Goal: Task Accomplishment & Management: Complete application form

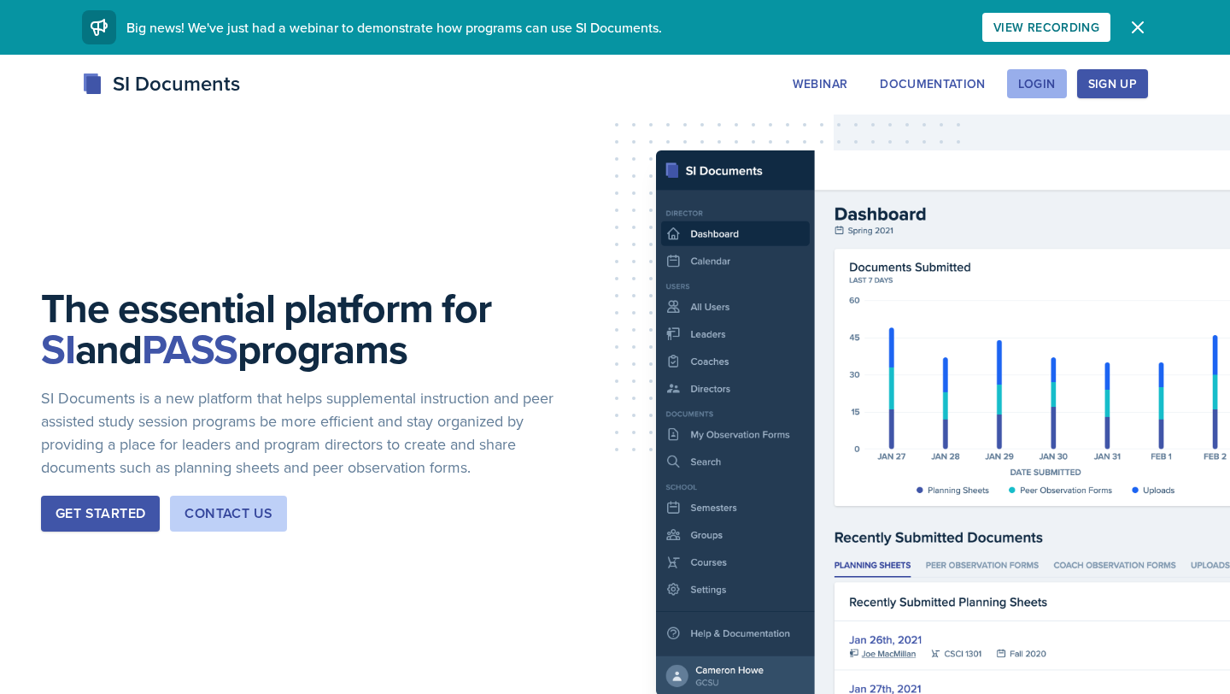
click at [1050, 85] on div "Login" at bounding box center [1037, 84] width 38 height 14
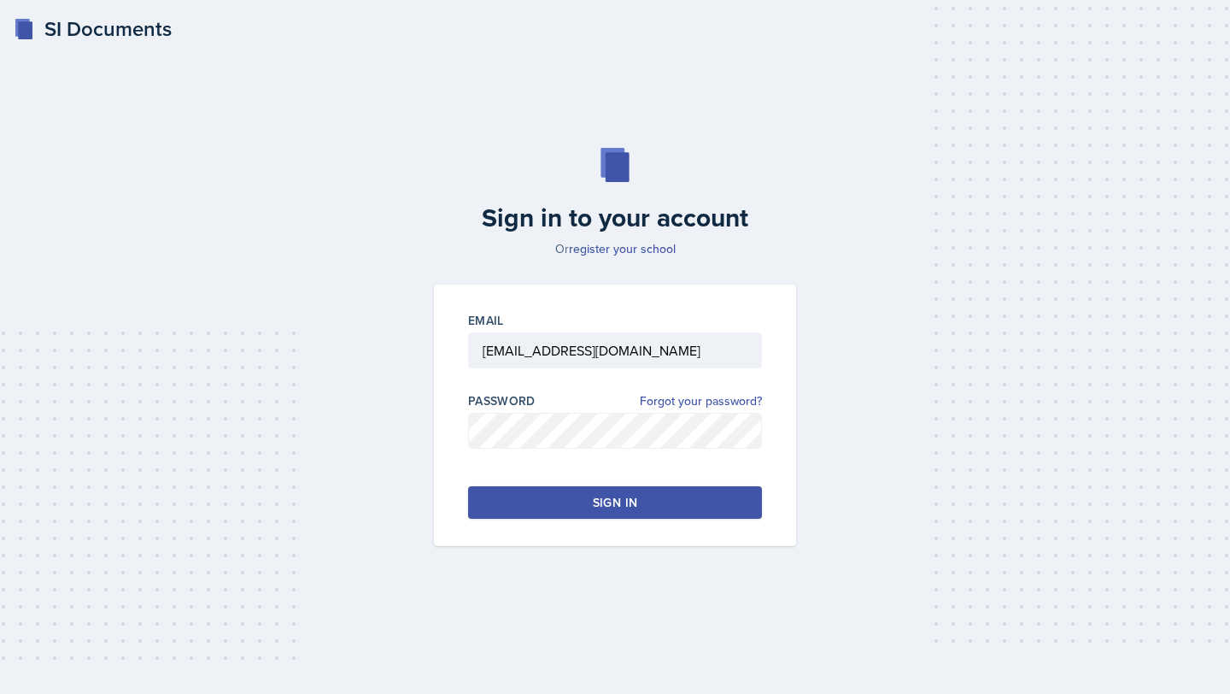
click at [638, 495] on button "Sign in" at bounding box center [615, 502] width 294 height 32
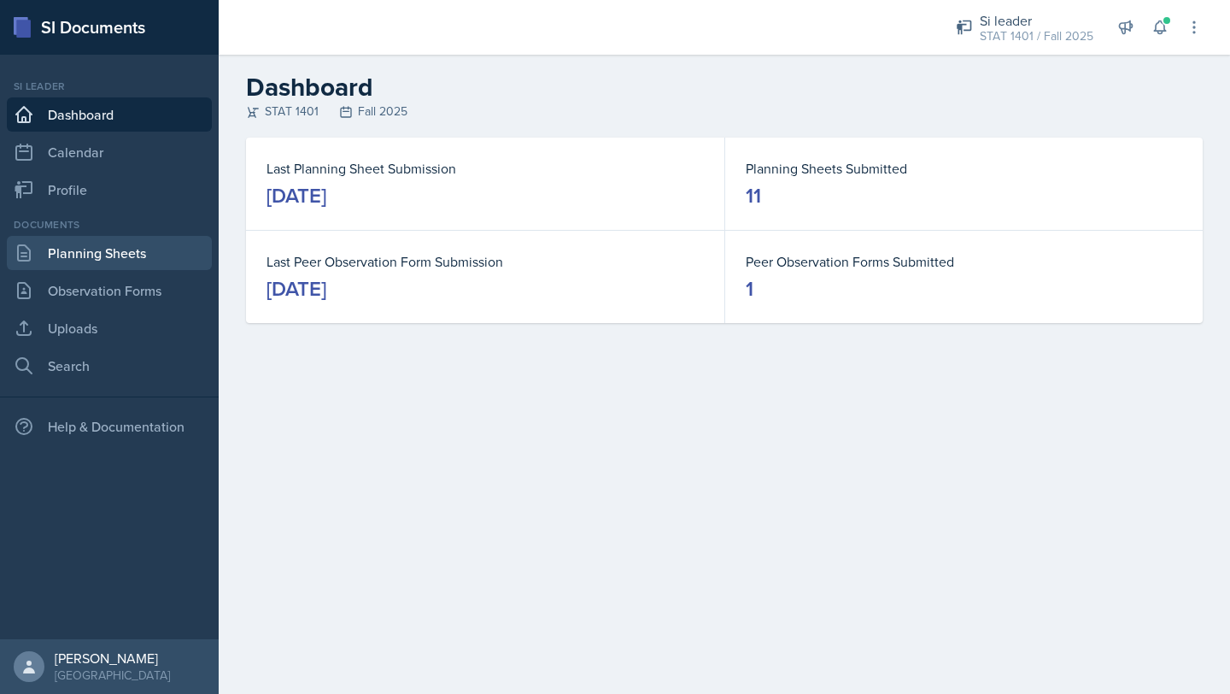
click at [153, 247] on link "Planning Sheets" at bounding box center [109, 253] width 205 height 34
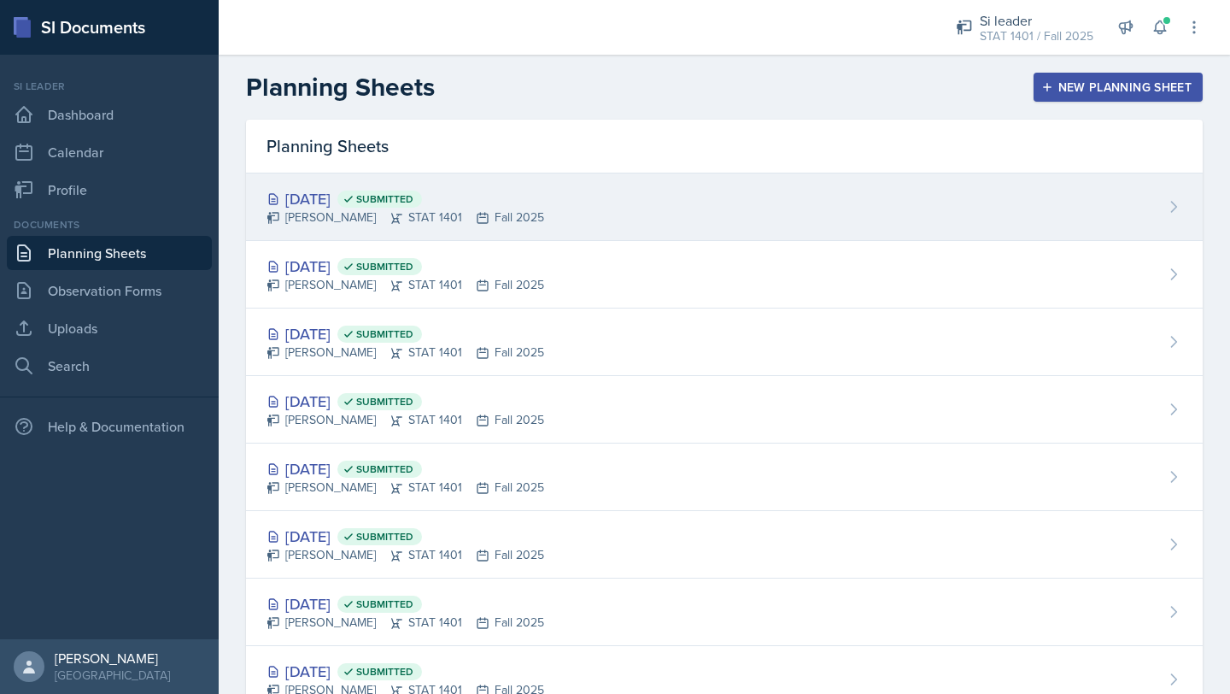
click at [314, 208] on div "[PERSON_NAME] STAT 1401 Fall 2025" at bounding box center [406, 217] width 278 height 18
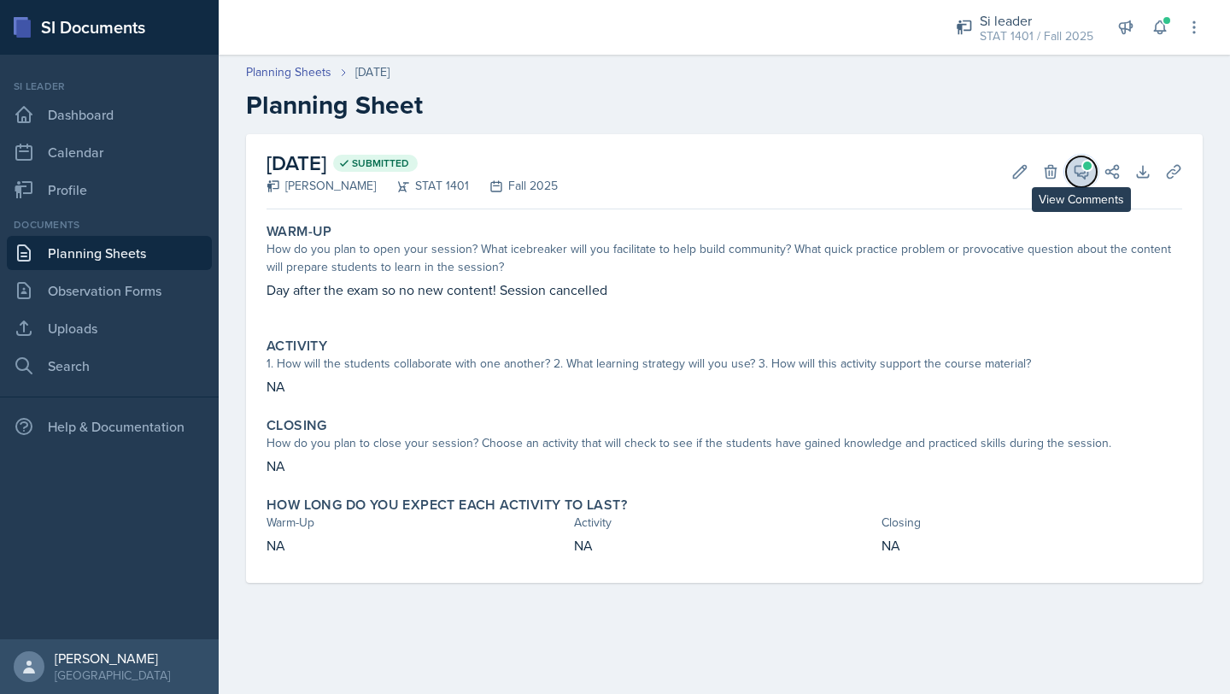
click at [1082, 179] on icon at bounding box center [1081, 171] width 17 height 17
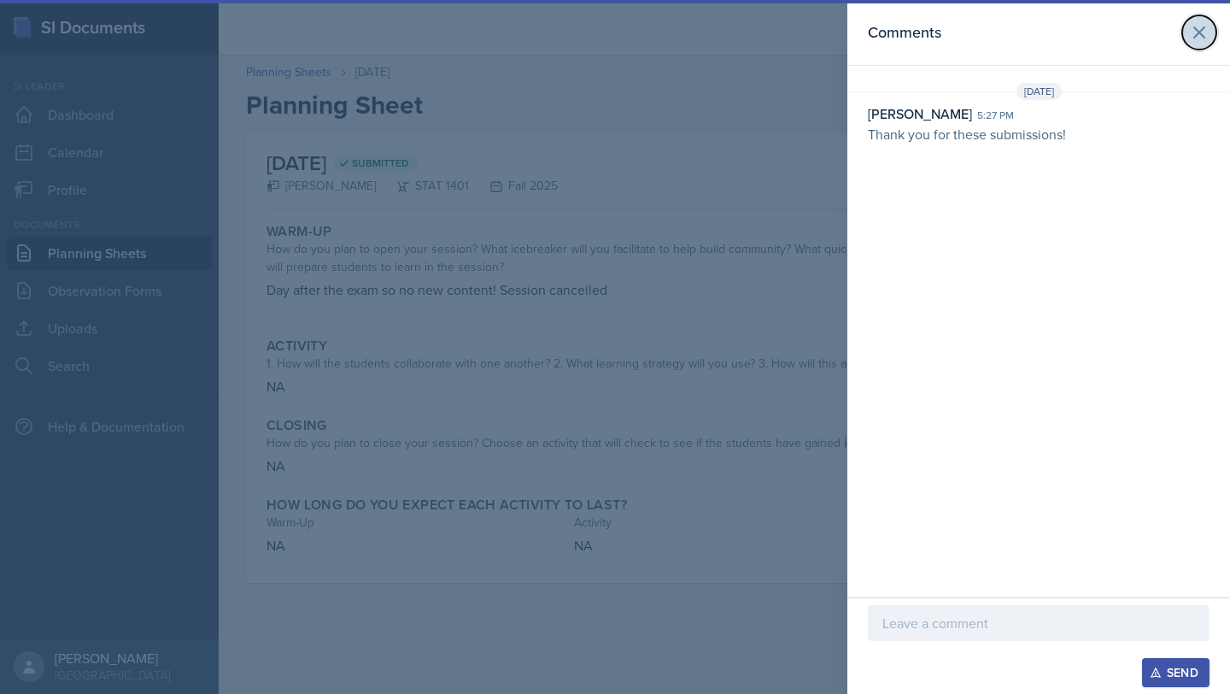
click at [1203, 26] on icon at bounding box center [1199, 32] width 21 height 21
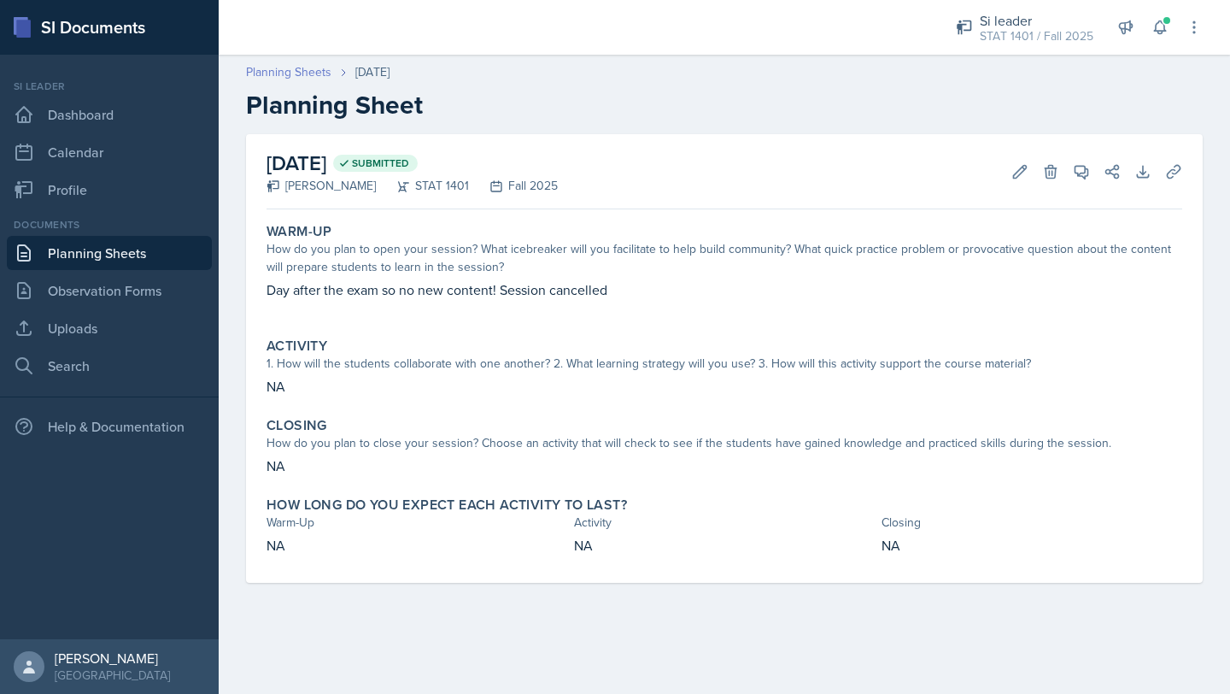
click at [292, 70] on link "Planning Sheets" at bounding box center [288, 72] width 85 height 18
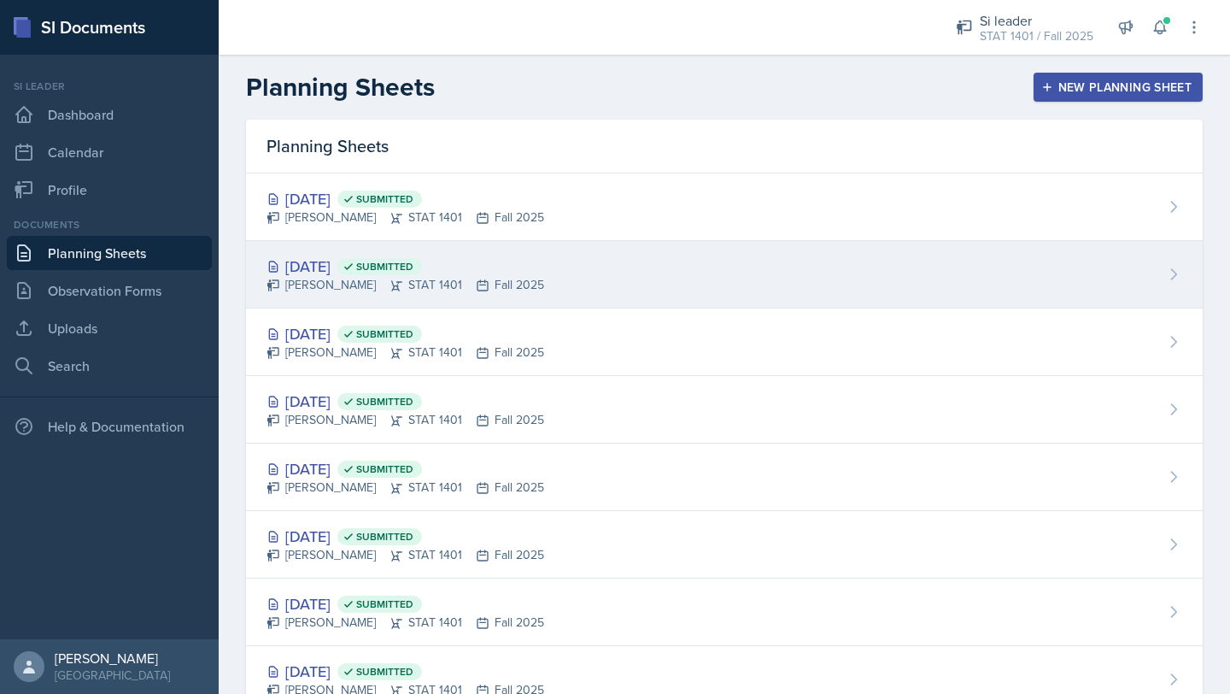
click at [328, 248] on div "[DATE] Submitted [PERSON_NAME] STAT 1401 Fall 2025" at bounding box center [724, 274] width 957 height 67
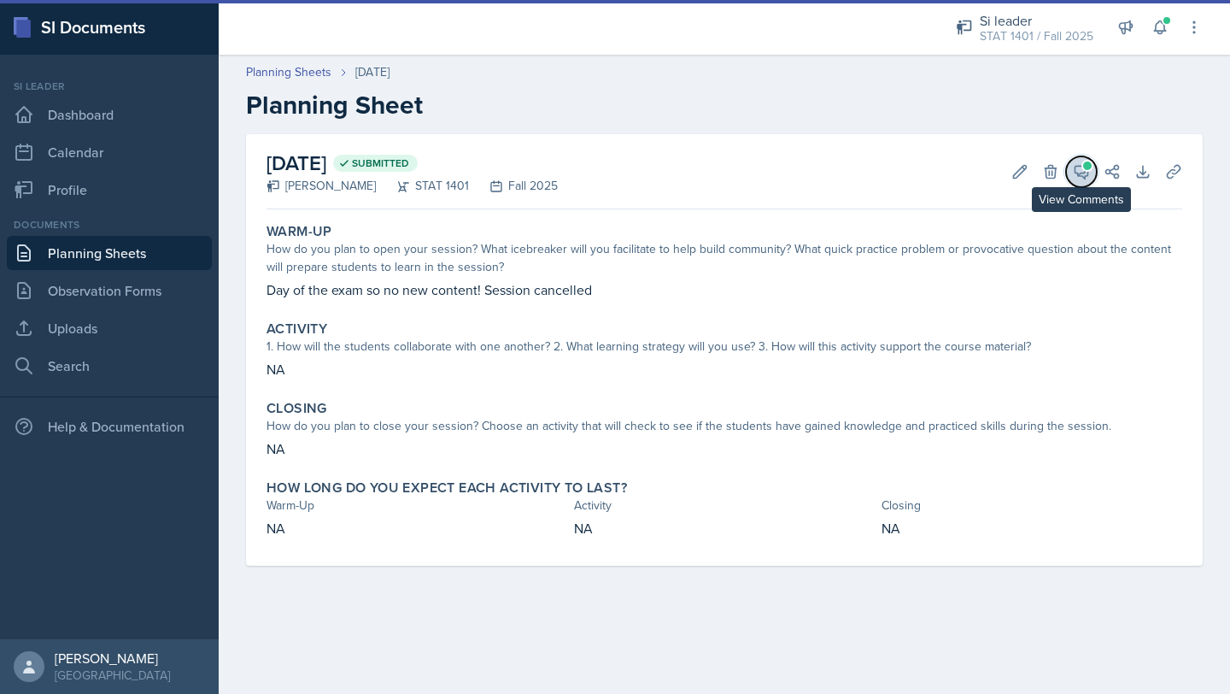
click at [1080, 174] on icon at bounding box center [1081, 171] width 17 height 17
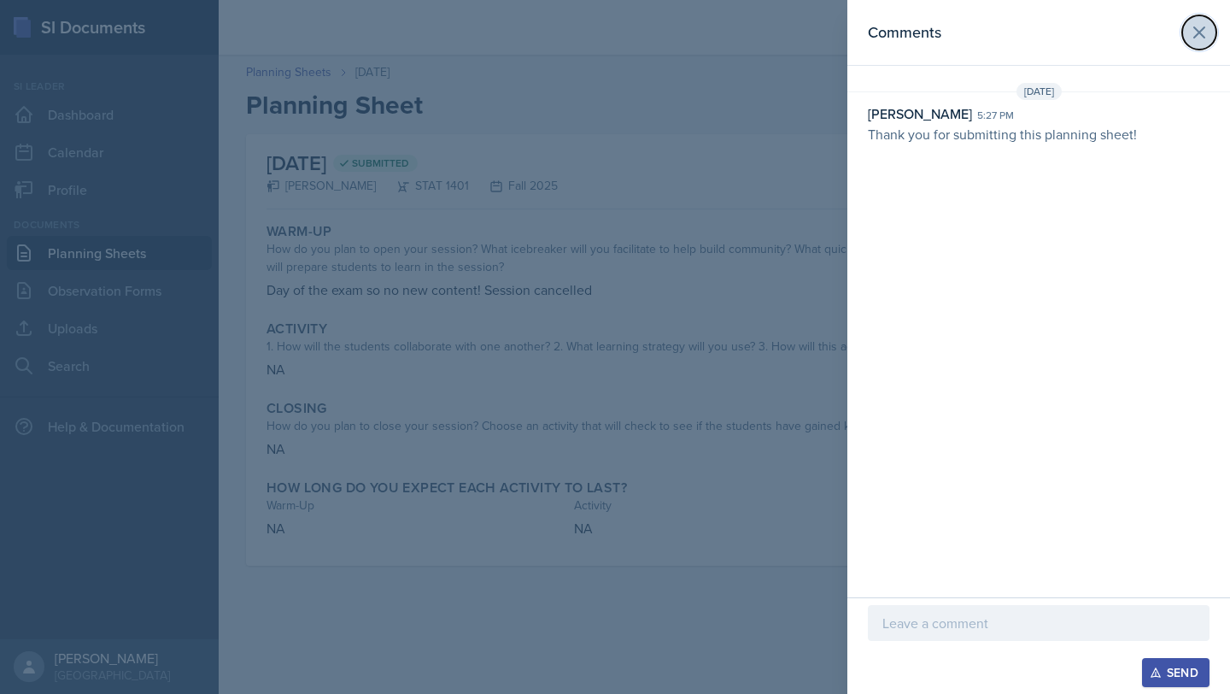
click at [1198, 37] on icon at bounding box center [1199, 32] width 21 height 21
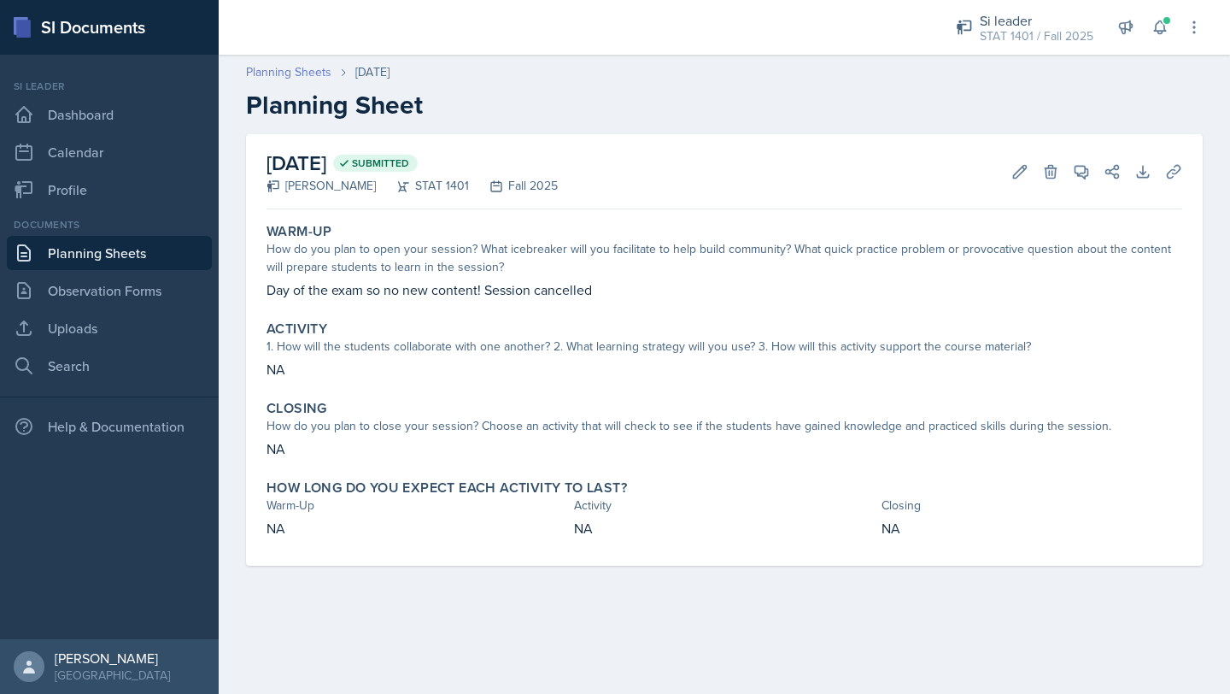
click at [303, 75] on link "Planning Sheets" at bounding box center [288, 72] width 85 height 18
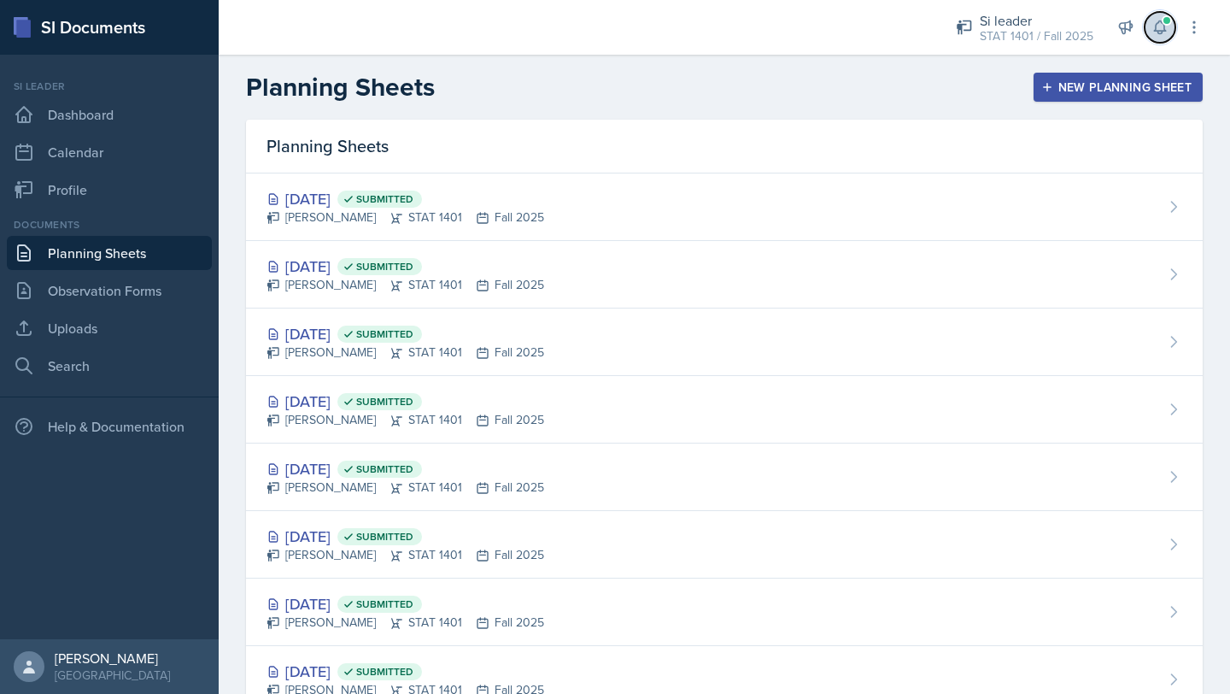
click at [1168, 26] on icon at bounding box center [1160, 27] width 17 height 17
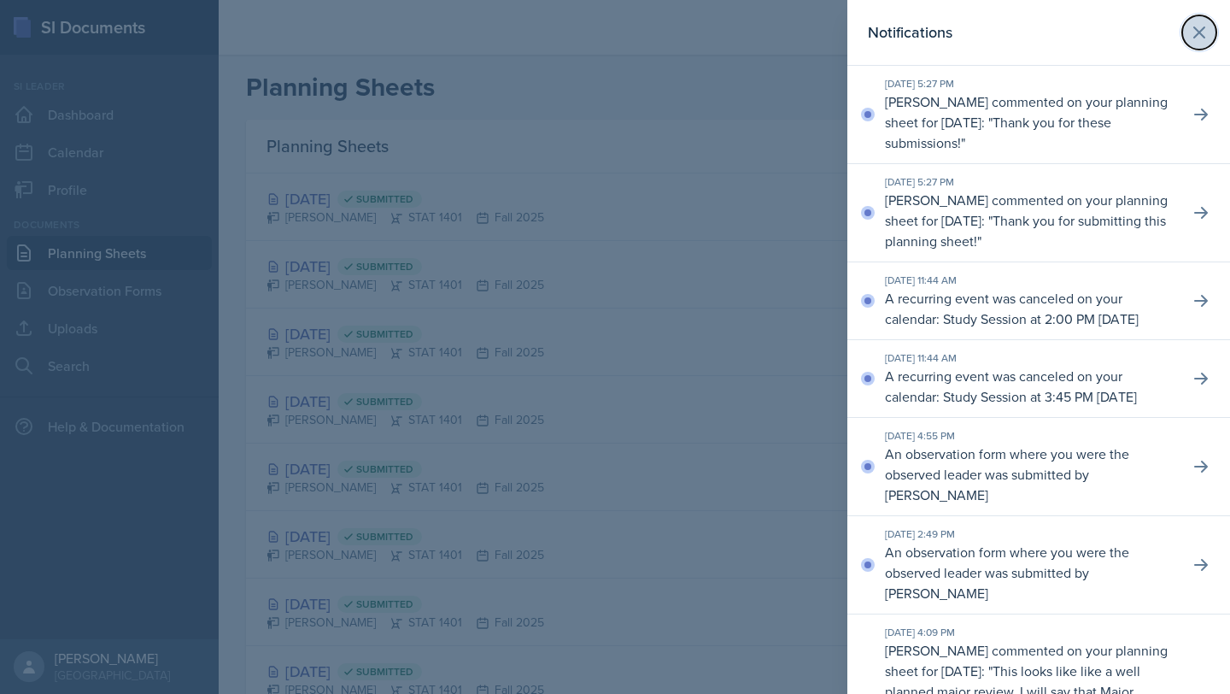
click at [1209, 23] on icon at bounding box center [1199, 32] width 21 height 21
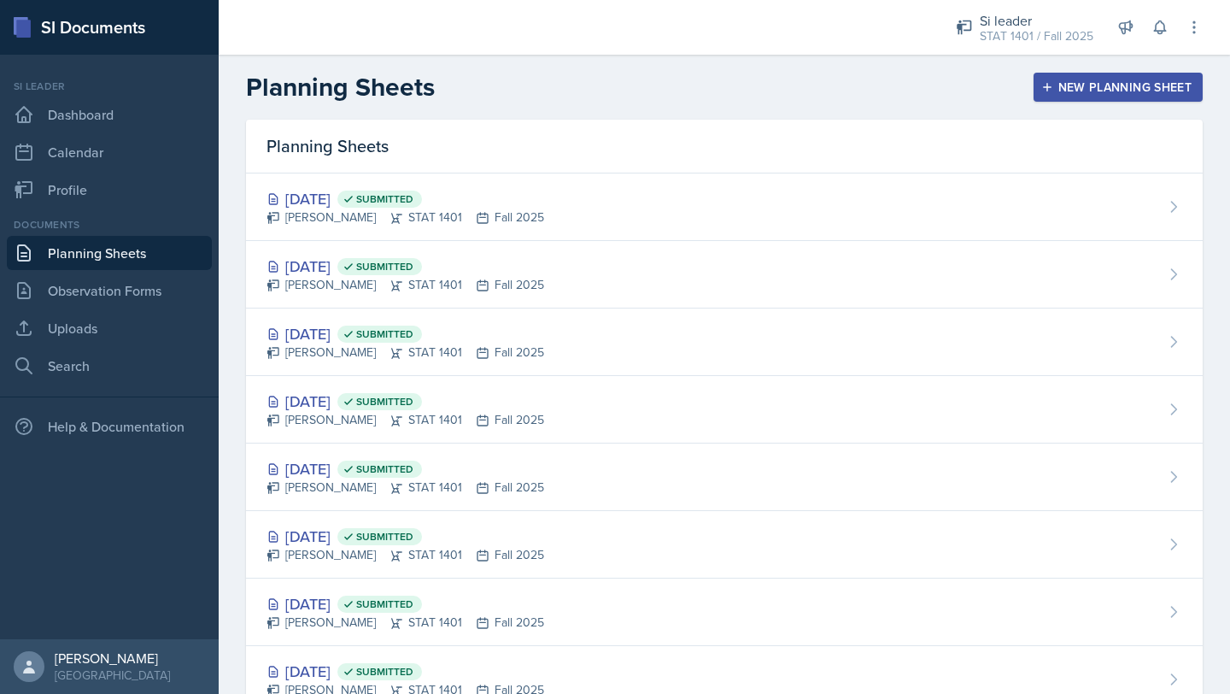
click at [1076, 88] on div "New Planning Sheet" at bounding box center [1118, 87] width 147 height 14
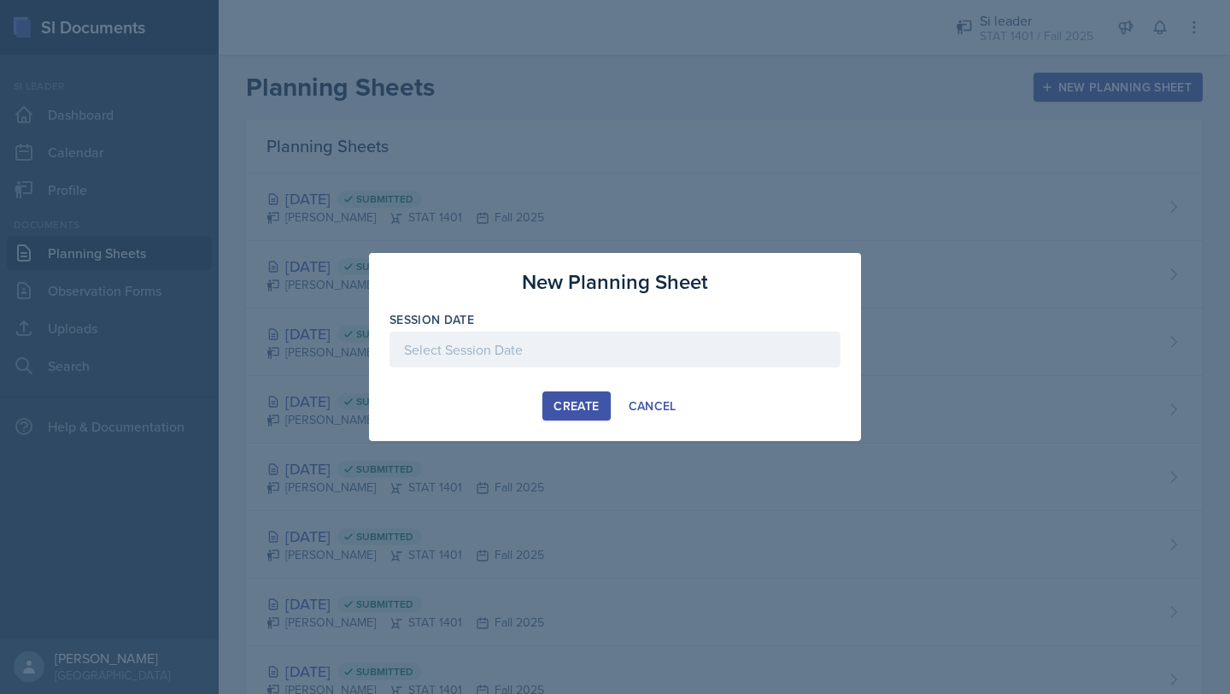
click at [452, 349] on div at bounding box center [615, 349] width 451 height 36
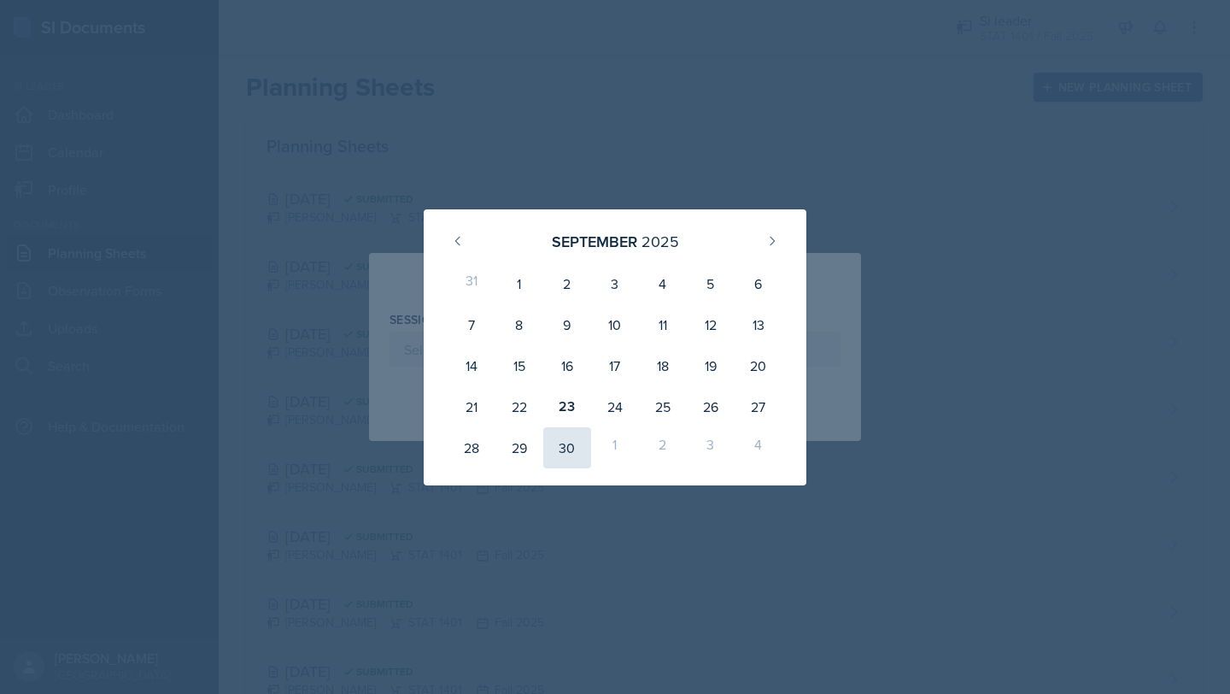
click at [570, 460] on div "30" at bounding box center [567, 447] width 48 height 41
type input "[DATE]"
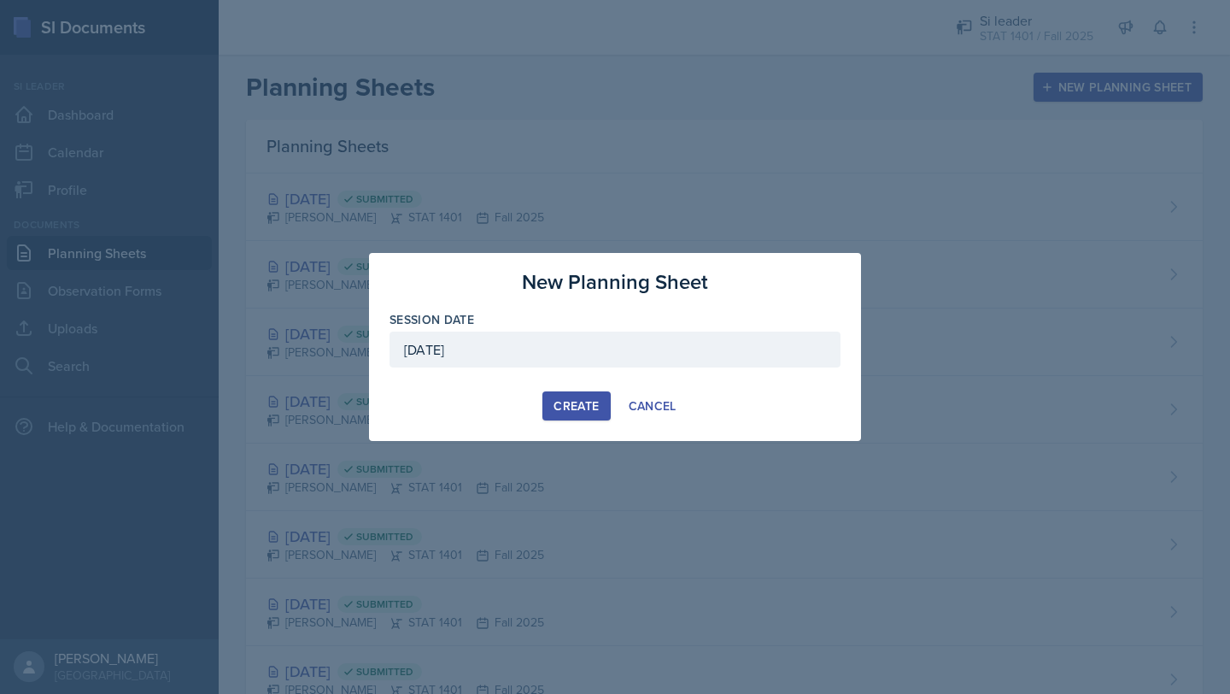
click at [576, 400] on div "Create" at bounding box center [576, 406] width 45 height 14
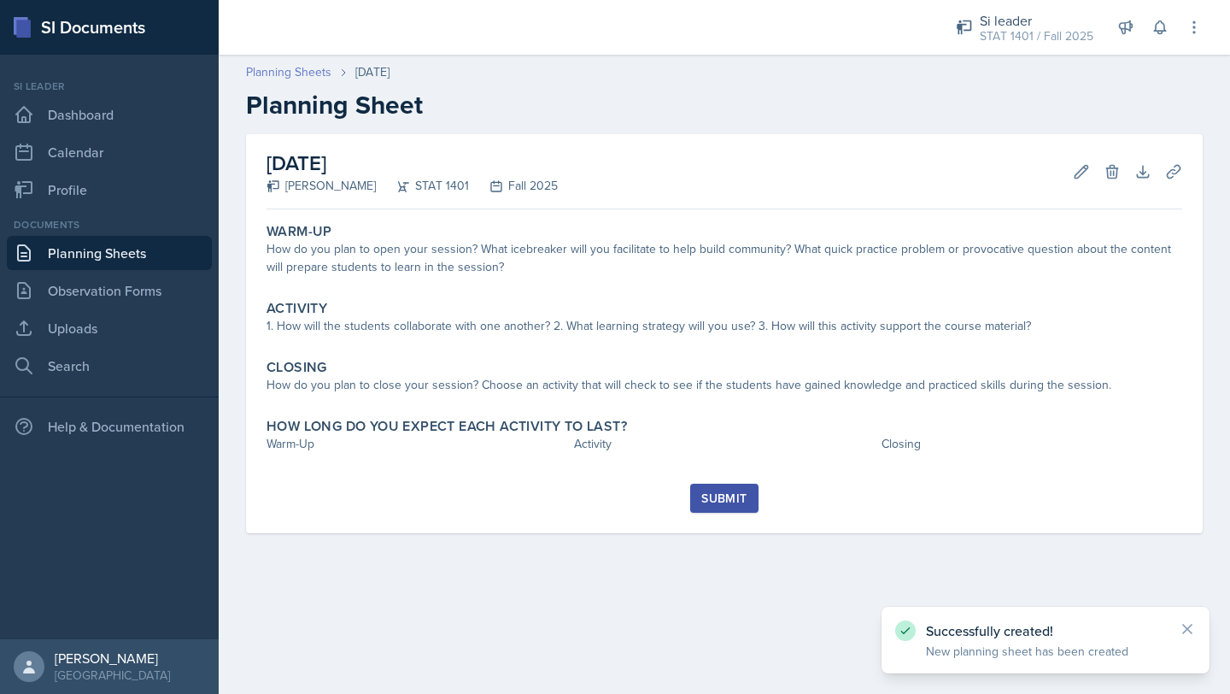
click at [310, 71] on link "Planning Sheets" at bounding box center [288, 72] width 85 height 18
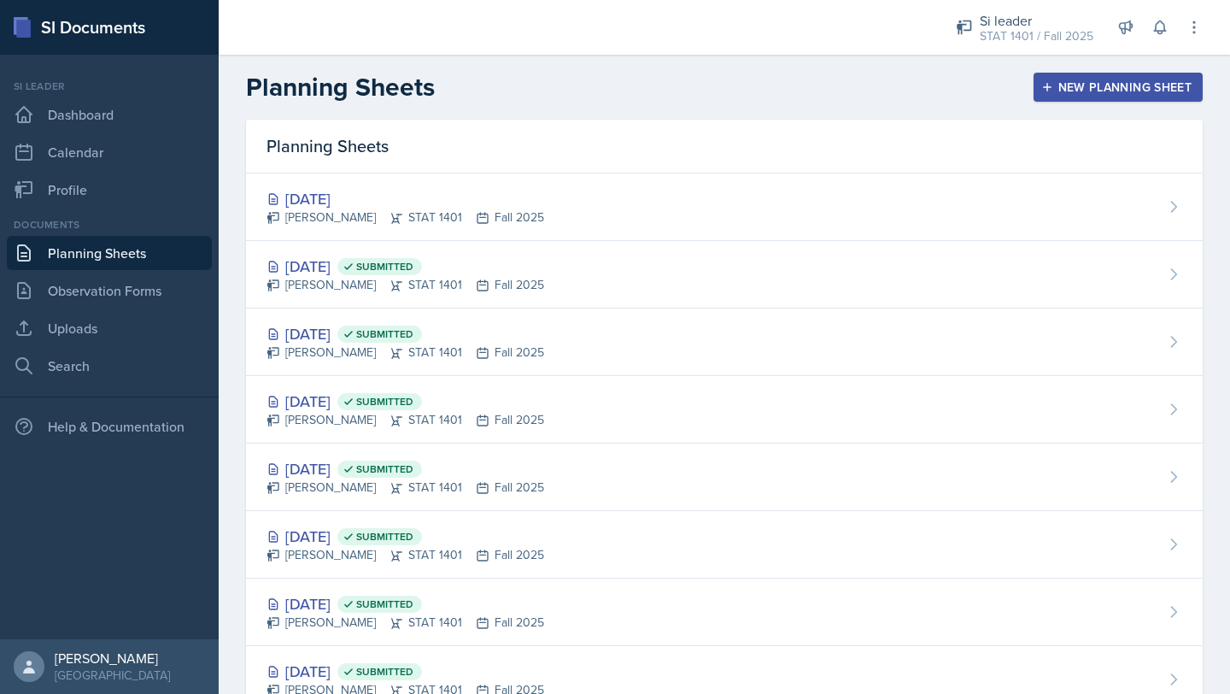
click at [1064, 83] on div "New Planning Sheet" at bounding box center [1118, 87] width 147 height 14
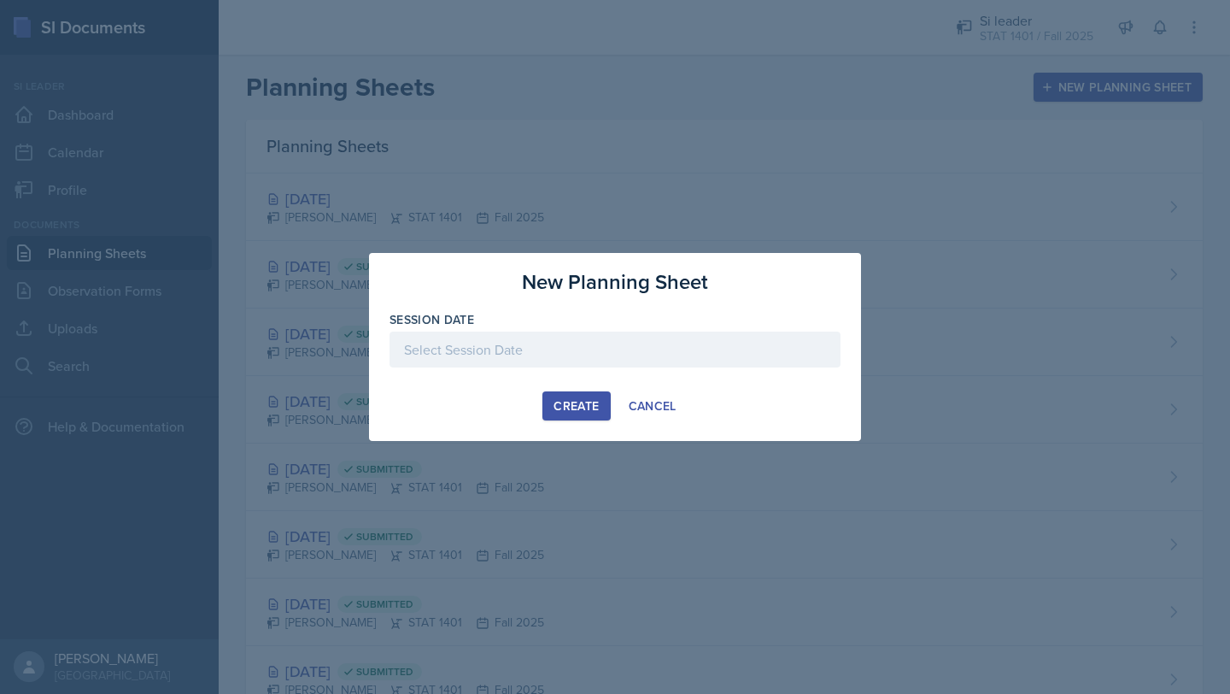
click at [595, 349] on div at bounding box center [615, 349] width 451 height 36
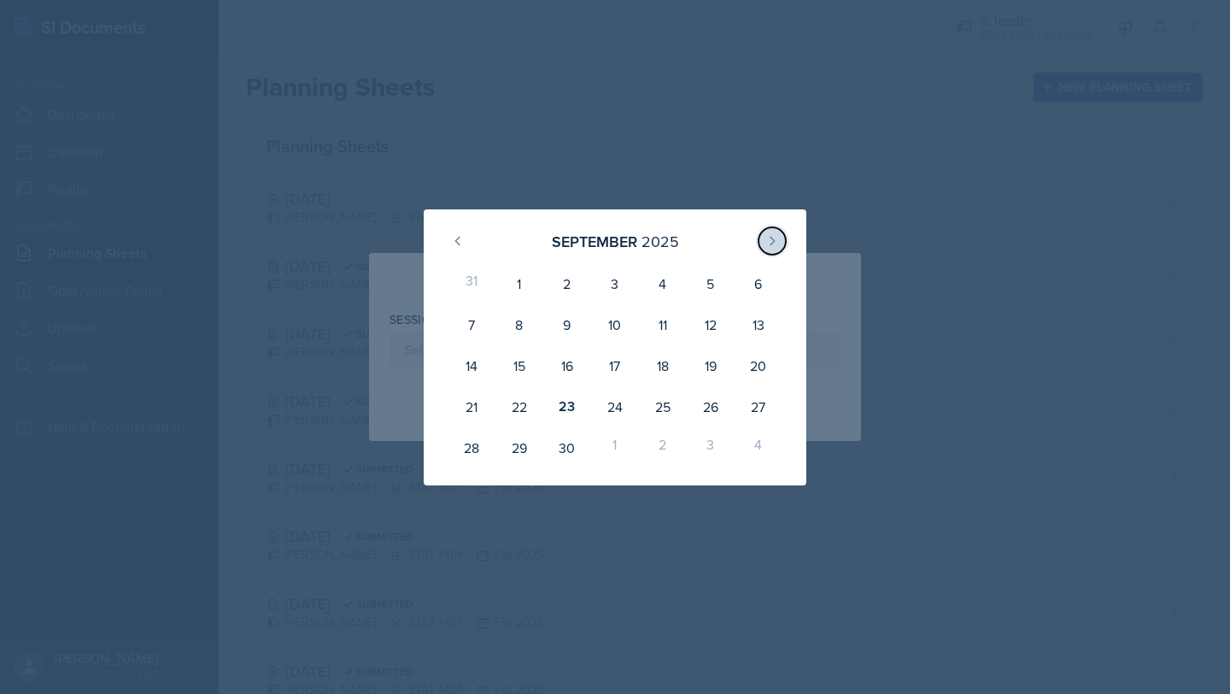
click at [765, 247] on icon at bounding box center [772, 241] width 14 height 14
click at [604, 286] on div "1" at bounding box center [615, 283] width 48 height 41
type input "[DATE]"
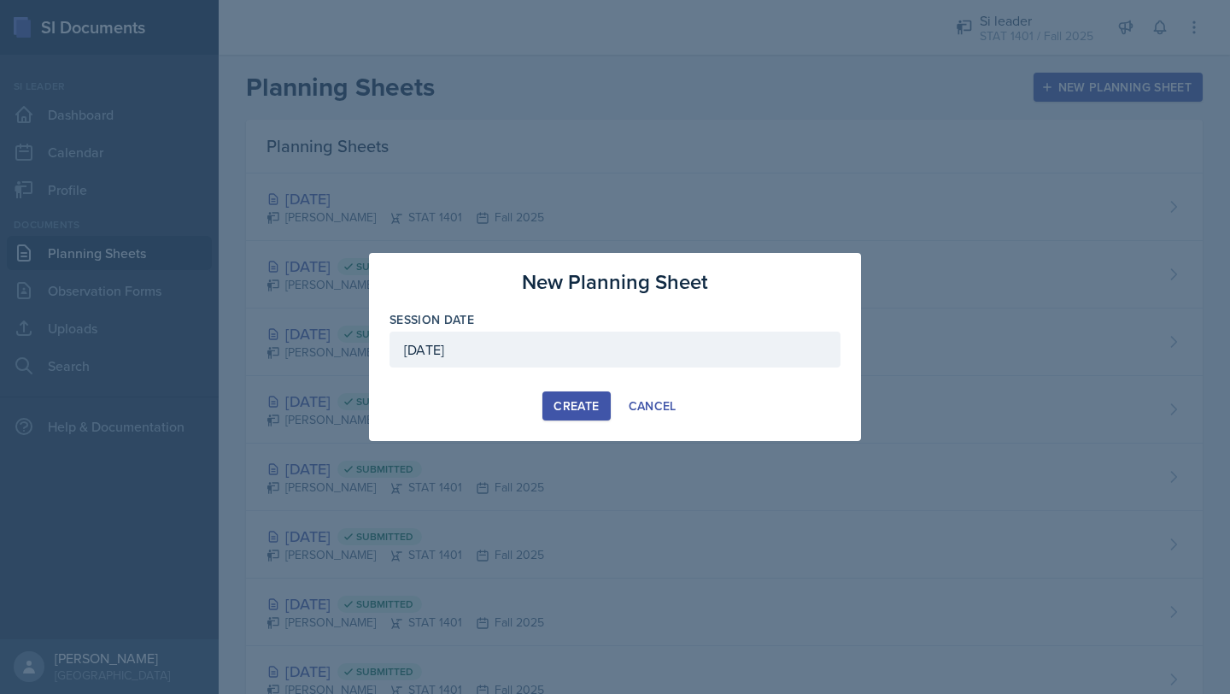
click at [562, 401] on div "Create" at bounding box center [576, 406] width 45 height 14
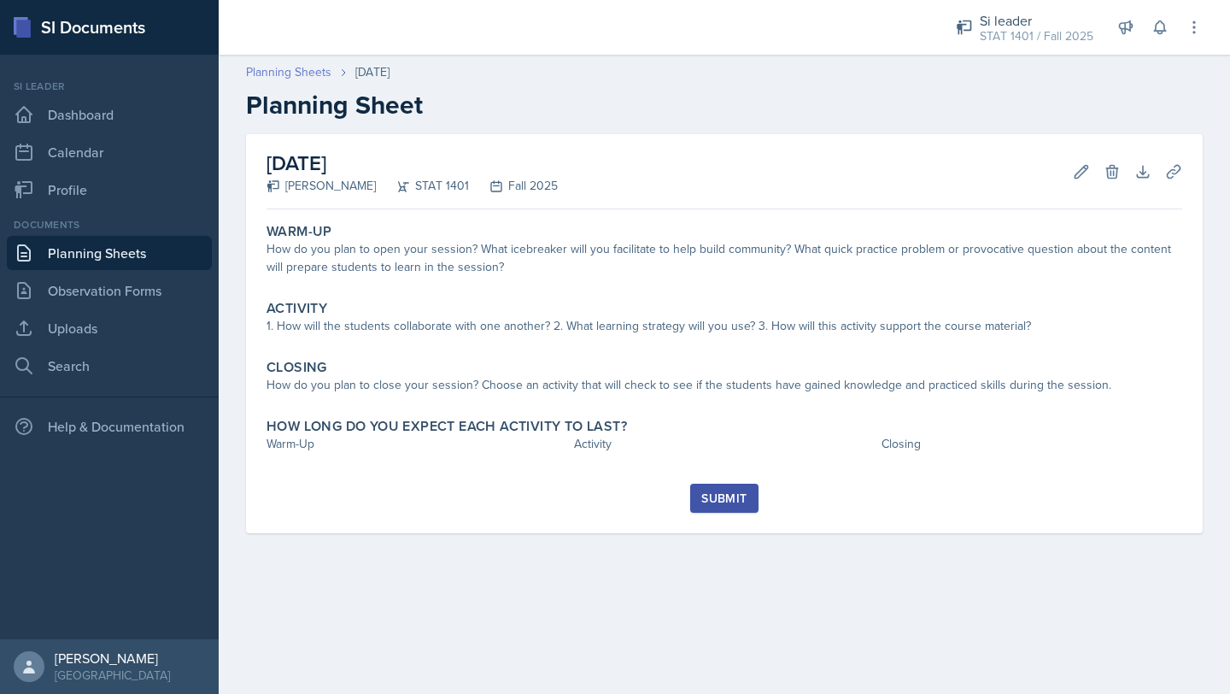
click at [302, 68] on link "Planning Sheets" at bounding box center [288, 72] width 85 height 18
